Goal: Task Accomplishment & Management: Manage account settings

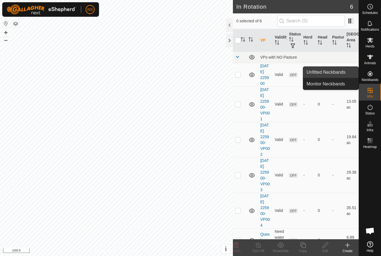
click at [340, 68] on link "Unfitted Neckbands" at bounding box center [330, 72] width 55 height 11
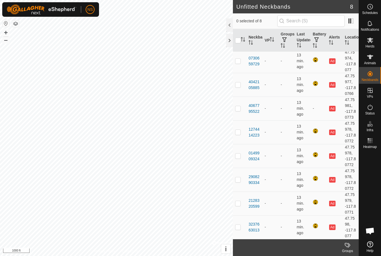
scroll to position [2, 0]
click at [315, 131] on div at bounding box center [315, 131] width 7 height 7
click at [316, 130] on div at bounding box center [315, 131] width 7 height 7
click at [315, 128] on div at bounding box center [315, 131] width 7 height 7
click at [314, 130] on div at bounding box center [315, 131] width 7 height 7
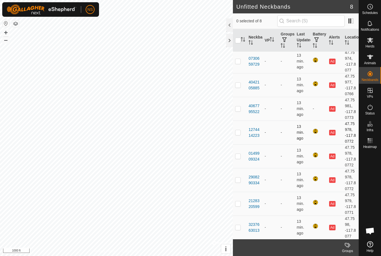
click at [317, 129] on div at bounding box center [315, 131] width 7 height 7
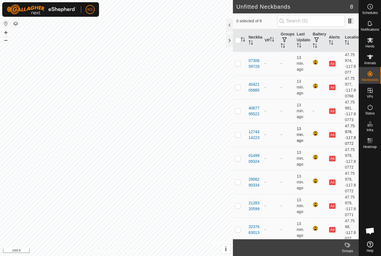
scroll to position [0, 0]
click at [316, 60] on div at bounding box center [315, 62] width 7 height 7
click at [313, 61] on div at bounding box center [315, 62] width 7 height 7
click at [315, 60] on div at bounding box center [315, 62] width 7 height 7
click at [332, 64] on button "Ad" at bounding box center [332, 64] width 6 height 6
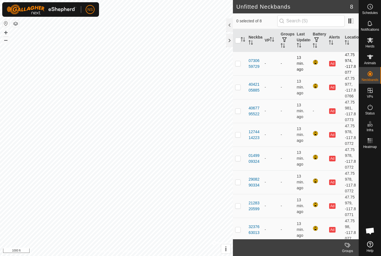
click at [336, 61] on div "Ad" at bounding box center [332, 63] width 7 height 6
click at [318, 37] on span "button" at bounding box center [316, 39] width 4 height 4
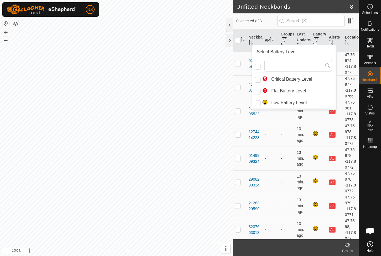
click at [333, 86] on button "Ad" at bounding box center [332, 87] width 6 height 6
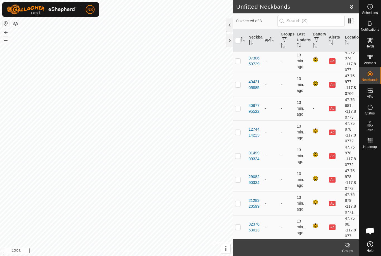
scroll to position [2, 0]
click at [317, 82] on div at bounding box center [315, 84] width 7 height 7
click at [314, 81] on div at bounding box center [315, 84] width 7 height 7
click at [314, 84] on div at bounding box center [315, 84] width 7 height 7
click at [316, 83] on div at bounding box center [315, 84] width 7 height 7
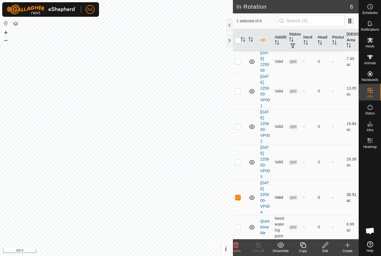
scroll to position [42, 0]
click at [326, 247] on icon at bounding box center [325, 244] width 7 height 7
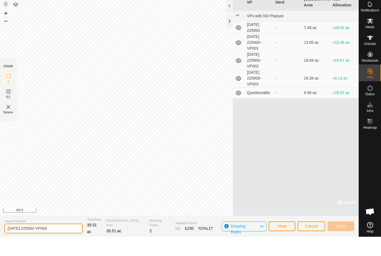
drag, startPoint x: 55, startPoint y: 248, endPoint x: 0, endPoint y: 252, distance: 54.5
click at [0, 252] on html "NS Schedules Notifications Herds Animals Neckbands VPs Status Infra Heatmap Hel…" at bounding box center [190, 128] width 381 height 256
type input "2"
type input "End"
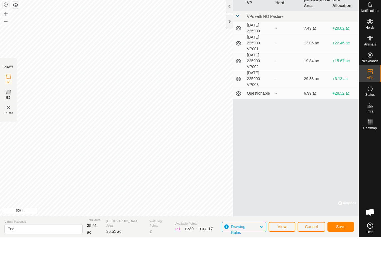
click at [345, 240] on button "Save" at bounding box center [340, 245] width 27 height 10
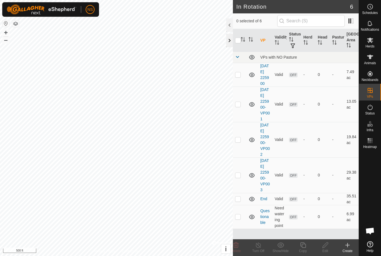
click at [230, 43] on div at bounding box center [229, 40] width 7 height 13
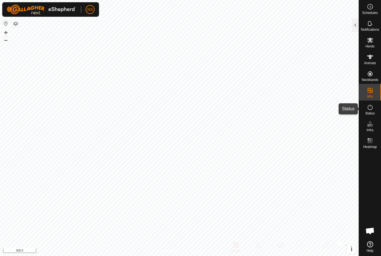
click at [375, 111] on es-activation-svg-icon at bounding box center [370, 107] width 10 height 9
click at [370, 110] on icon at bounding box center [370, 107] width 7 height 7
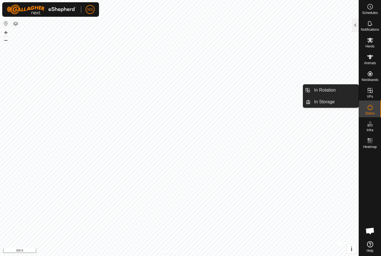
click at [372, 98] on span "VPs" at bounding box center [370, 96] width 6 height 3
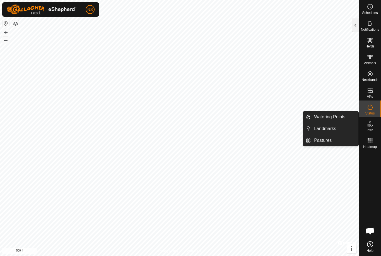
click at [371, 122] on icon at bounding box center [370, 123] width 7 height 7
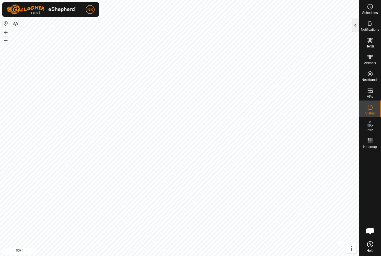
click at [355, 29] on div at bounding box center [355, 24] width 7 height 13
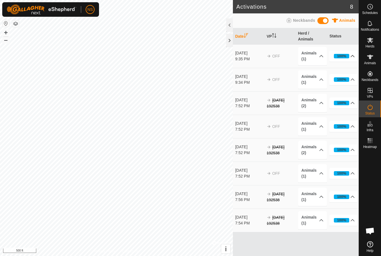
click at [353, 56] on p-accordion-header "100%" at bounding box center [343, 55] width 29 height 11
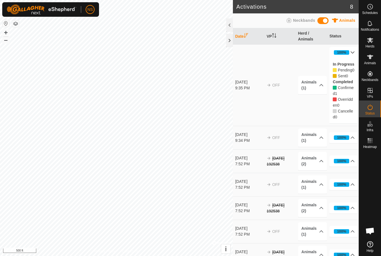
click at [340, 52] on p-accordion-header "100%" at bounding box center [343, 52] width 29 height 11
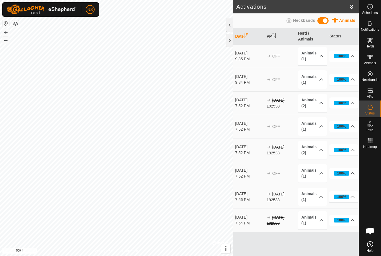
click at [279, 102] on s "[DATE] 192538" at bounding box center [275, 103] width 18 height 10
click at [324, 20] on span at bounding box center [322, 20] width 11 height 7
click at [229, 23] on div at bounding box center [229, 24] width 7 height 13
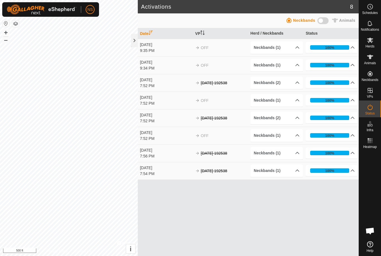
click at [138, 37] on th "Date" at bounding box center [165, 33] width 55 height 11
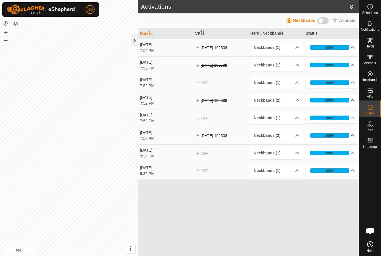
click at [133, 40] on div at bounding box center [134, 40] width 7 height 13
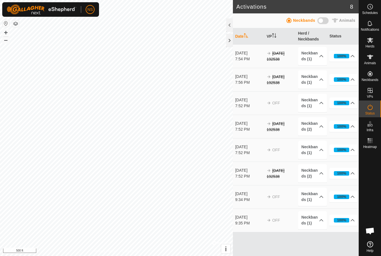
click at [241, 37] on th "Date" at bounding box center [248, 36] width 31 height 16
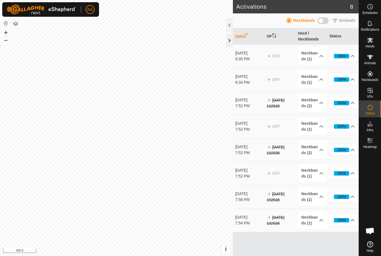
click at [229, 42] on div at bounding box center [229, 40] width 7 height 13
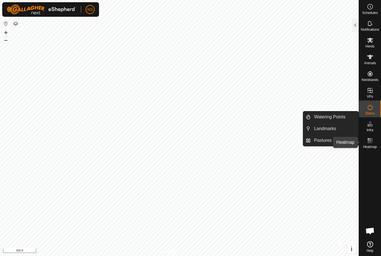
click at [372, 145] on span "Heatmap" at bounding box center [370, 146] width 14 height 3
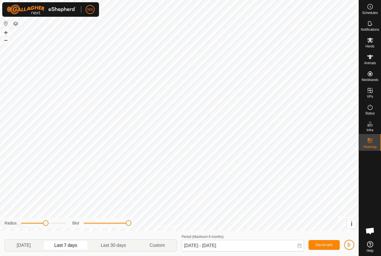
drag, startPoint x: 88, startPoint y: 224, endPoint x: 131, endPoint y: 225, distance: 43.8
click at [131, 225] on div "Radius Blur" at bounding box center [67, 223] width 131 height 10
drag, startPoint x: 130, startPoint y: 223, endPoint x: 71, endPoint y: 218, distance: 59.0
click at [71, 218] on div "Radius Blur" at bounding box center [67, 223] width 131 height 10
click at [7, 34] on button "+" at bounding box center [6, 32] width 7 height 7
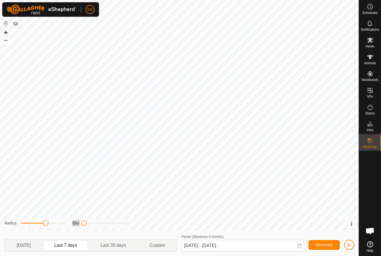
click at [7, 34] on button "+" at bounding box center [6, 32] width 7 height 7
click at [133, 226] on div "Privacy Policy Contact Us [DATE] 225900-VP004 Status: OFF Type: Inclusion Zone …" at bounding box center [179, 128] width 358 height 256
drag, startPoint x: 47, startPoint y: 223, endPoint x: 71, endPoint y: 222, distance: 24.6
click at [71, 222] on div "Radius Blur" at bounding box center [67, 223] width 131 height 10
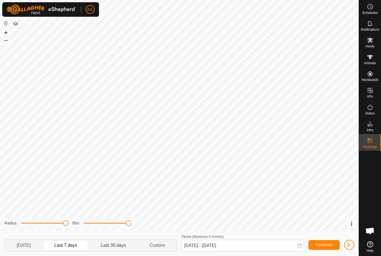
click at [115, 244] on p-togglebutton "Last 30 days" at bounding box center [113, 245] width 49 height 12
click at [5, 41] on button "–" at bounding box center [6, 40] width 7 height 7
click at [29, 245] on p-togglebutton "[DATE]" at bounding box center [24, 245] width 38 height 12
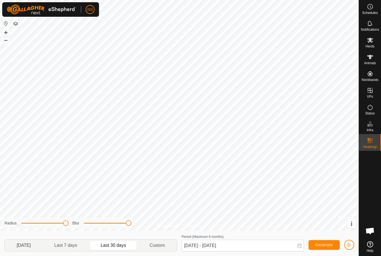
type input "[DATE] - [DATE]"
click at [318, 245] on span "Generate" at bounding box center [323, 244] width 17 height 4
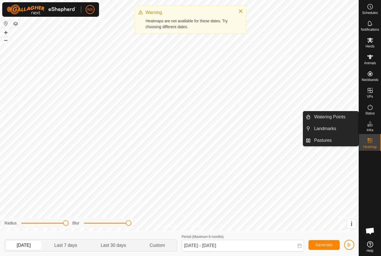
click at [372, 130] on span "Infra" at bounding box center [369, 129] width 7 height 3
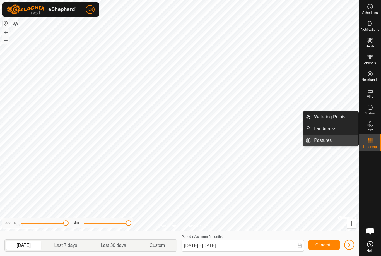
click at [319, 139] on link "Pastures" at bounding box center [335, 140] width 48 height 11
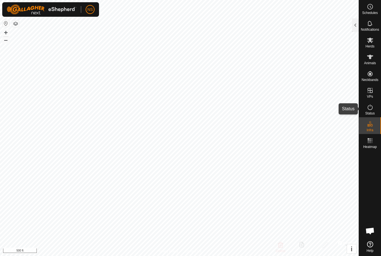
click at [370, 110] on icon at bounding box center [370, 107] width 7 height 7
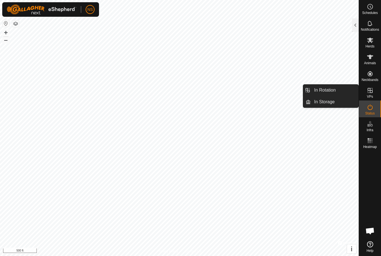
click at [371, 95] on span "VPs" at bounding box center [370, 96] width 6 height 3
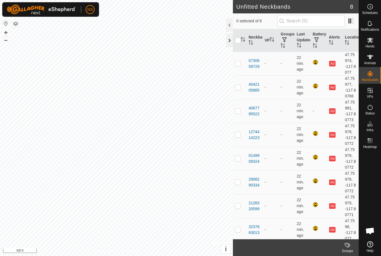
click at [231, 40] on div at bounding box center [229, 40] width 7 height 13
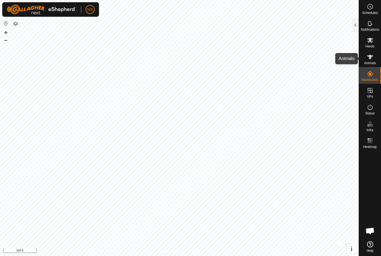
click at [372, 59] on icon at bounding box center [370, 57] width 7 height 7
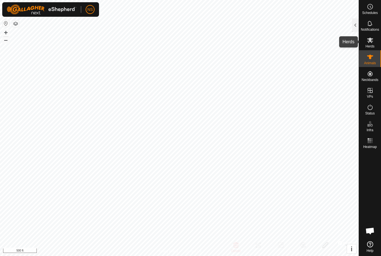
click at [370, 43] on es-mob-svg-icon at bounding box center [370, 40] width 10 height 9
click at [357, 26] on div at bounding box center [355, 24] width 7 height 13
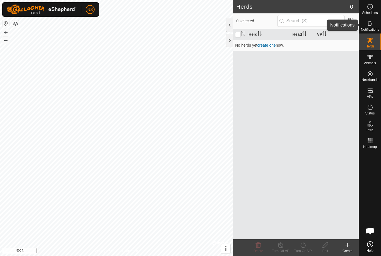
click at [369, 28] on span "Notifications" at bounding box center [370, 29] width 18 height 3
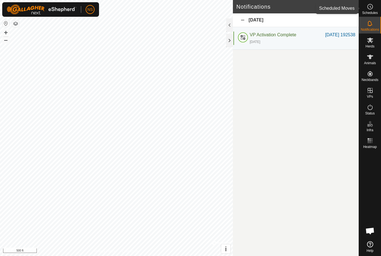
click at [369, 13] on span "Schedules" at bounding box center [370, 12] width 16 height 3
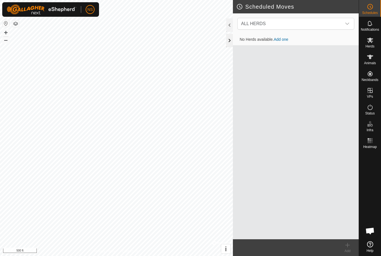
click at [230, 44] on div at bounding box center [229, 40] width 7 height 13
